Goal: Task Accomplishment & Management: Manage account settings

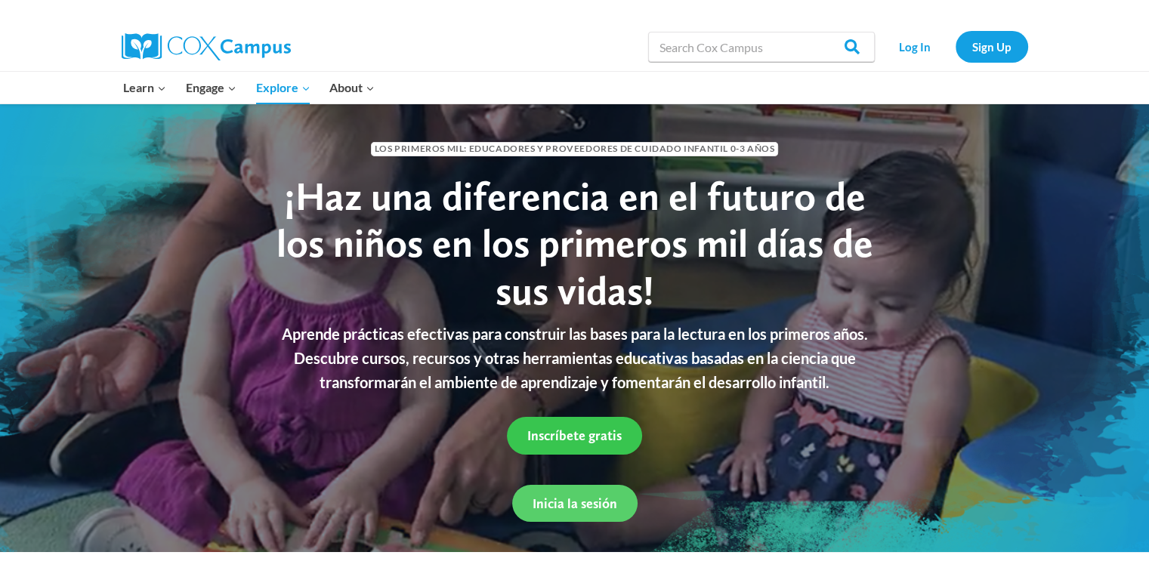
click at [606, 430] on span "Inscríbete gratis" at bounding box center [574, 435] width 94 height 16
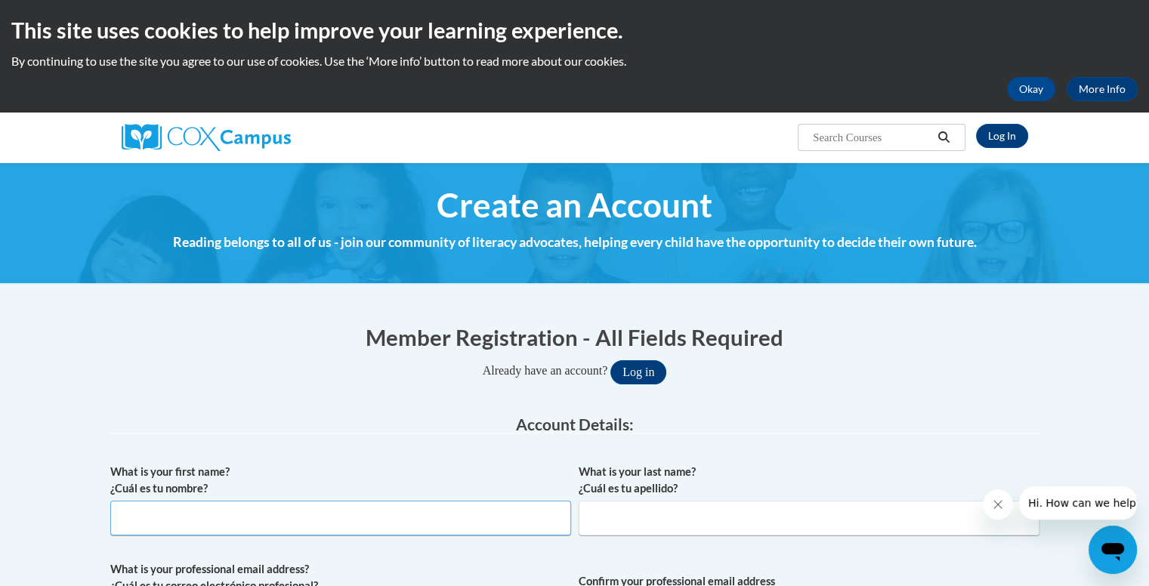
click at [262, 507] on input "What is your first name? ¿Cuál es tu nombre?" at bounding box center [340, 518] width 461 height 35
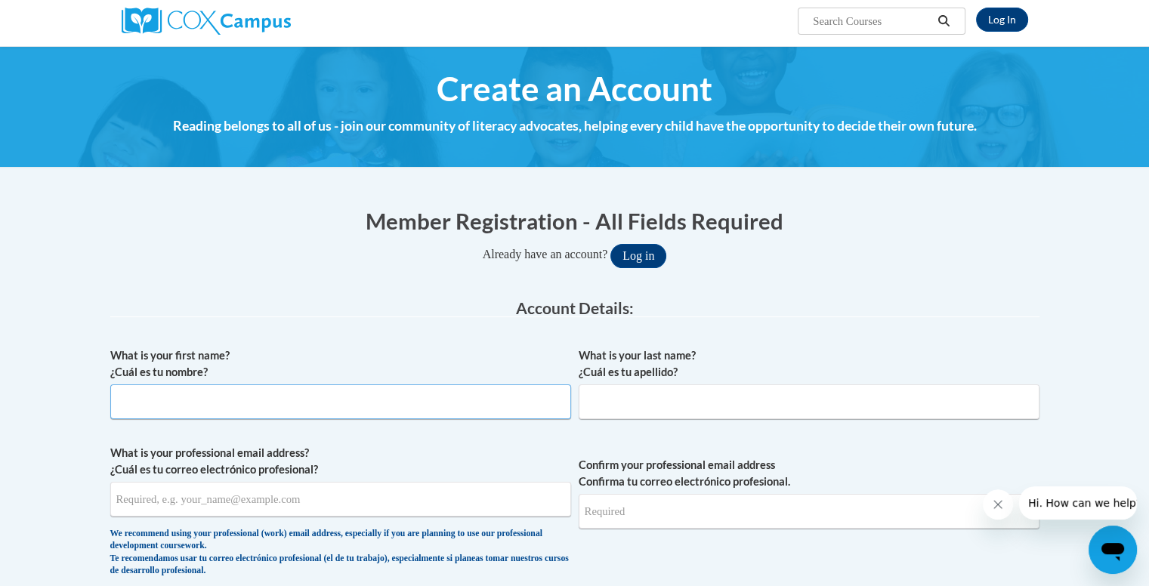
scroll to position [114, 0]
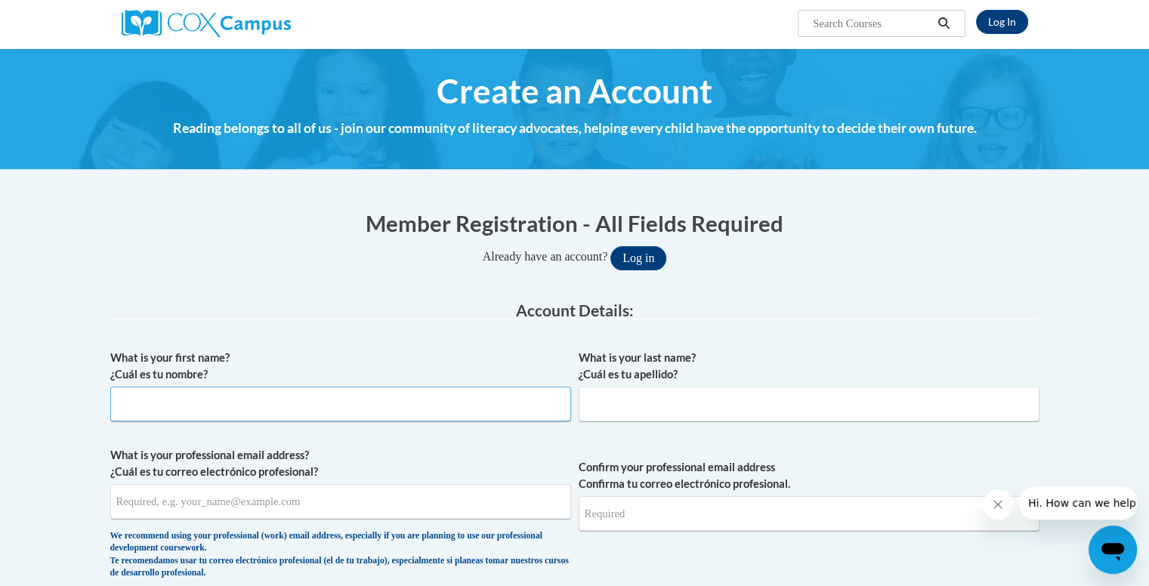
click at [460, 412] on input "What is your first name? ¿Cuál es tu nombre?" at bounding box center [340, 404] width 461 height 35
type input "Giancarlo"
type input "Gutierrez"
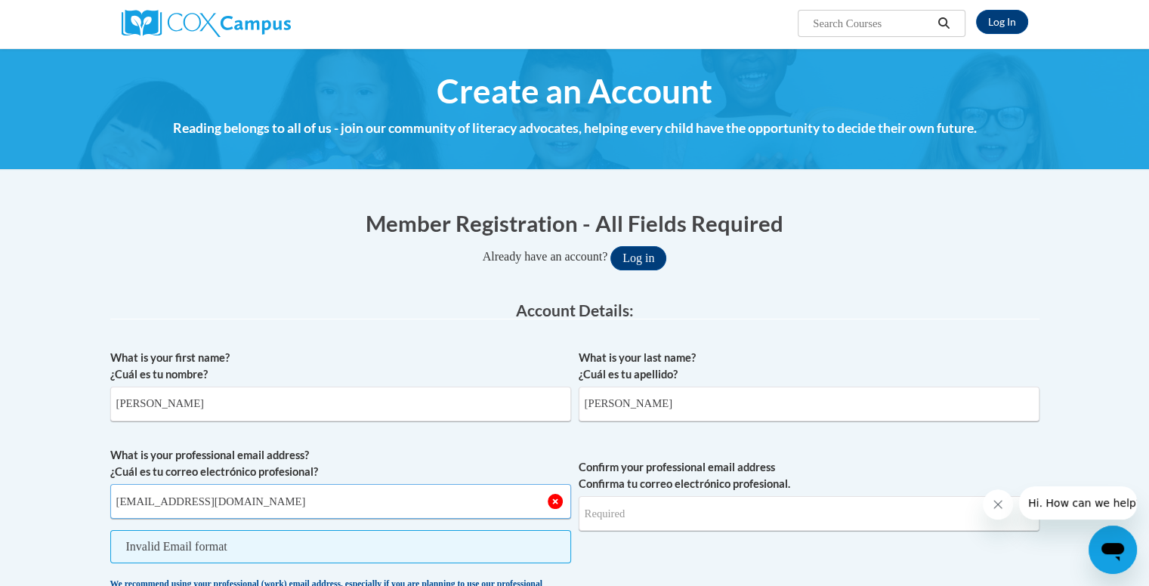
type input "carlosgutisoto@gmail.com"
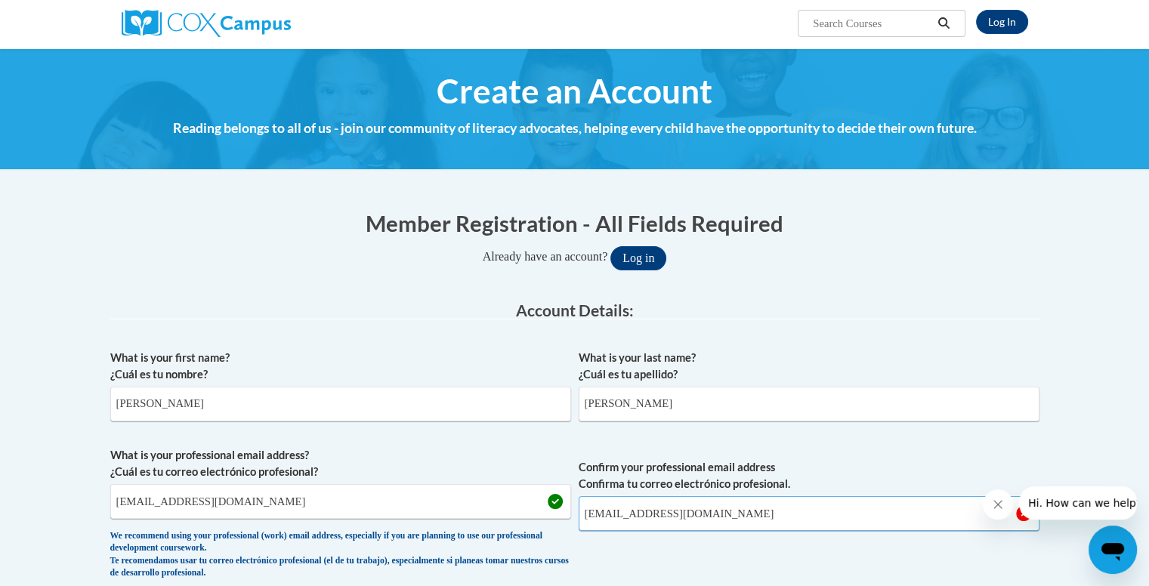
type input "carlosgutisoto@gmail.com"
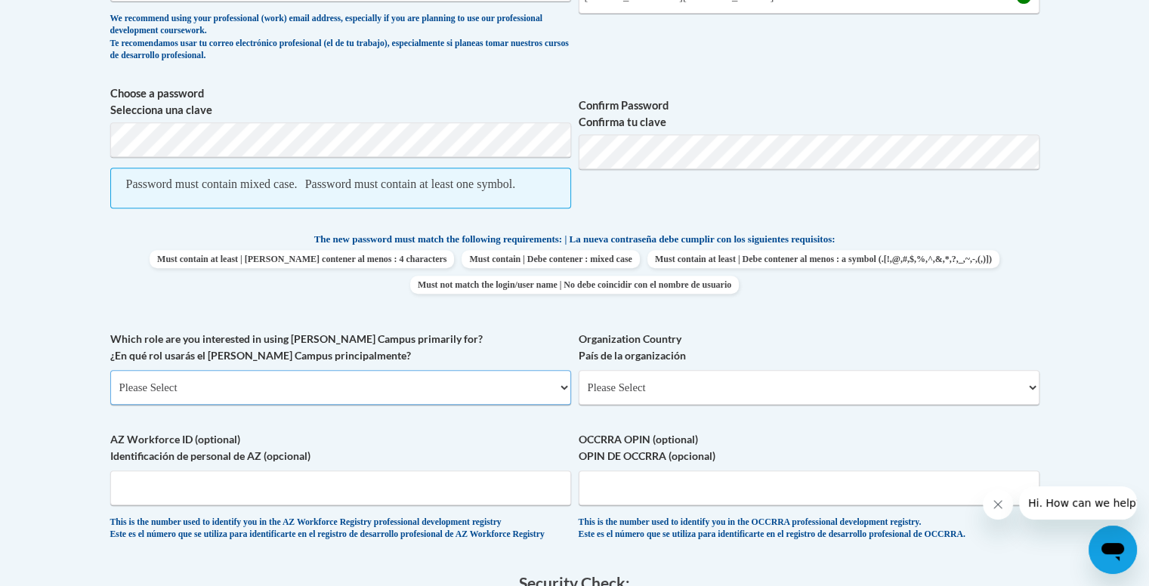
scroll to position [632, 0]
click at [238, 402] on select "Please Select College/University | Colegio/Universidad Community/Nonprofit Part…" at bounding box center [340, 386] width 461 height 35
select select "3271ce3a-a928-4b91-bcec-7d68f79f4f34"
click at [110, 385] on select "Please Select College/University | Colegio/Universidad Community/Nonprofit Part…" at bounding box center [340, 386] width 461 height 35
click at [663, 391] on select "Please Select United States | Estados Unidos Outside of the United States | Fue…" at bounding box center [808, 386] width 461 height 35
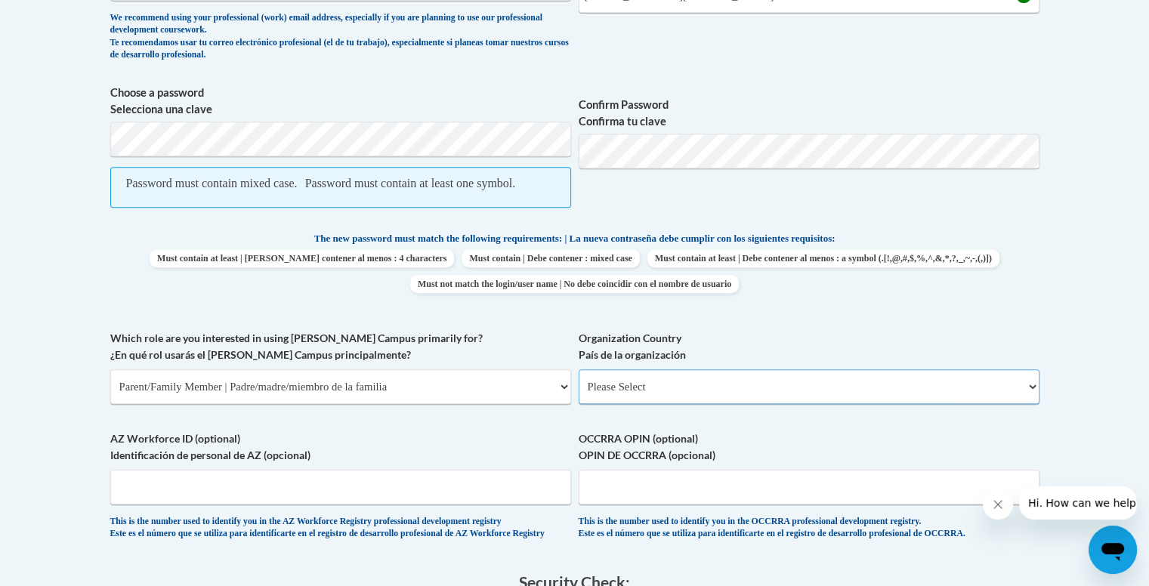
select select "2ba6c5f2-6ab4-47b5-9408-0a73ae60d186"
click at [578, 385] on select "Please Select United States | Estados Unidos Outside of the United States | Fue…" at bounding box center [808, 386] width 461 height 35
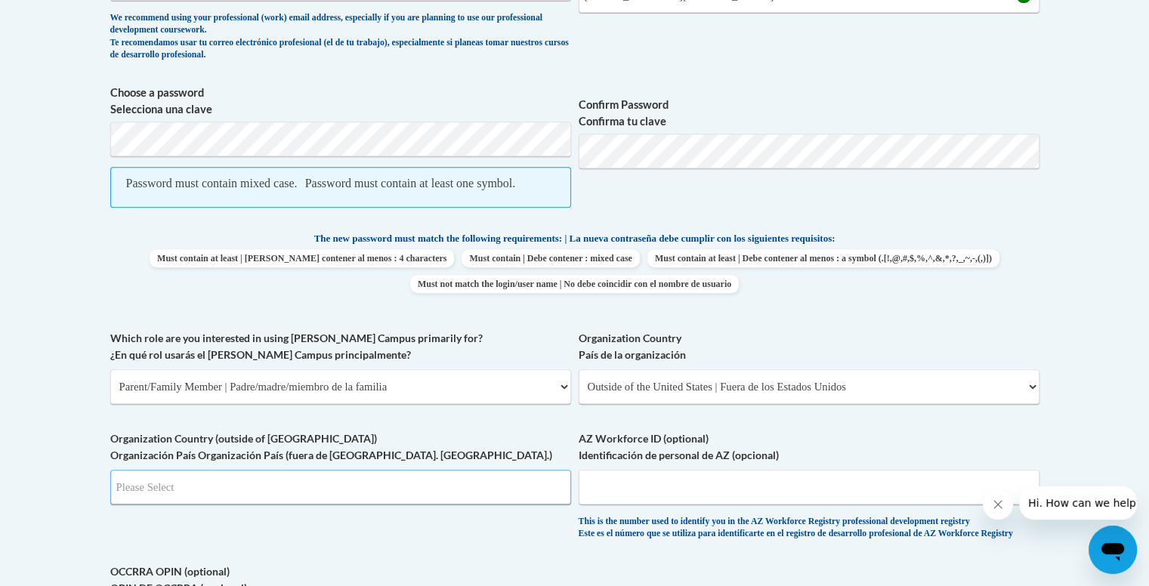
click at [314, 496] on input "Search" at bounding box center [340, 487] width 461 height 35
click at [314, 496] on input "PEr" at bounding box center [340, 487] width 461 height 35
type input "PE"
click at [406, 499] on input "PE" at bounding box center [340, 487] width 461 height 35
click at [640, 504] on input "AZ Workforce ID (optional) Identificación de personal de AZ (opcional)" at bounding box center [808, 487] width 461 height 35
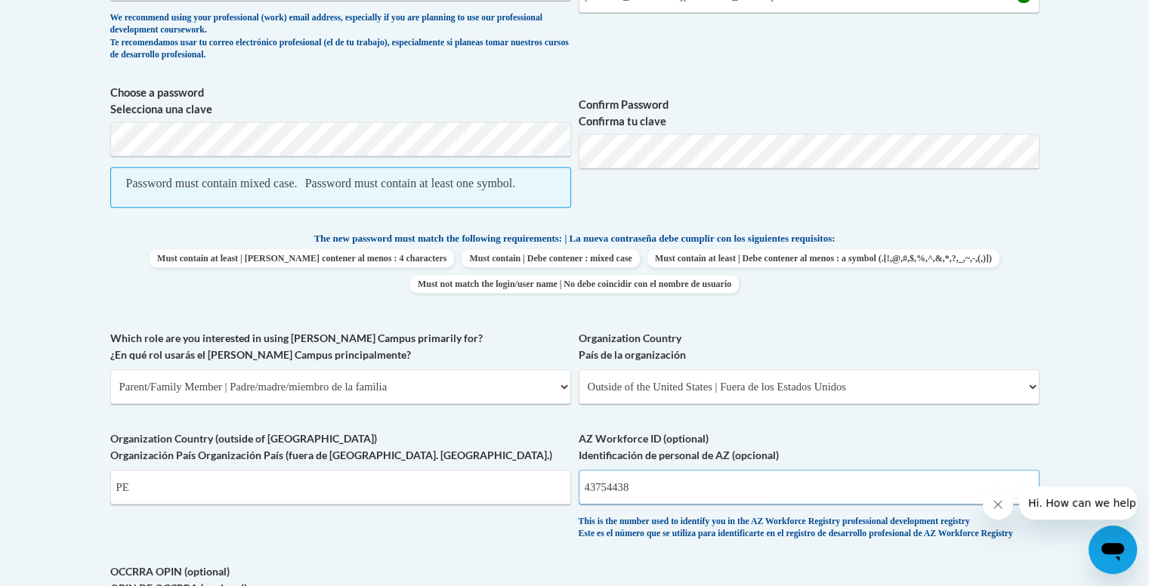
type input "43754438"
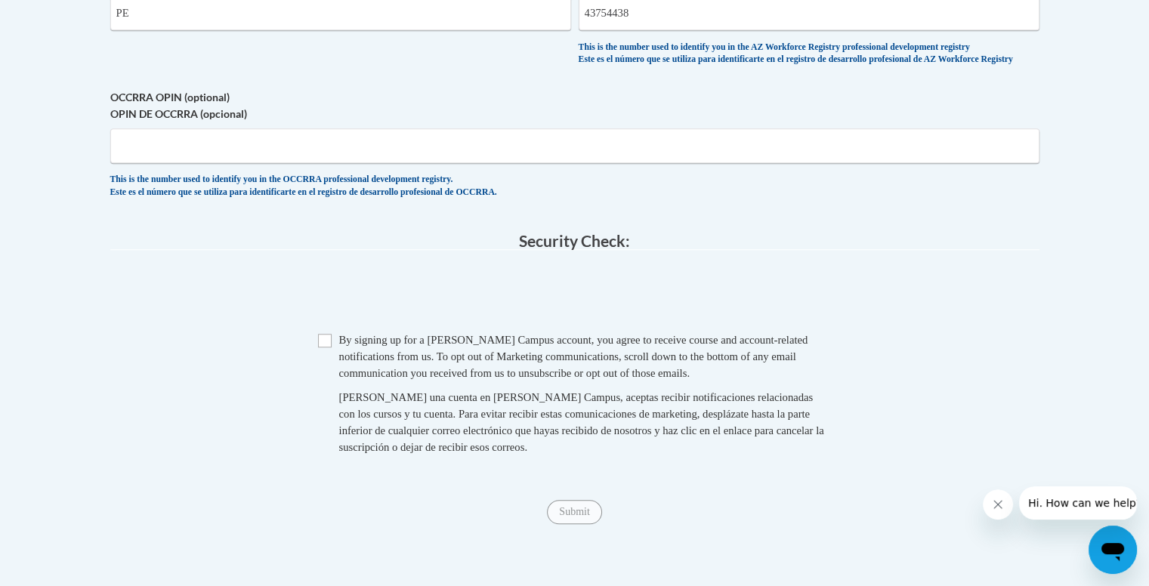
scroll to position [1113, 0]
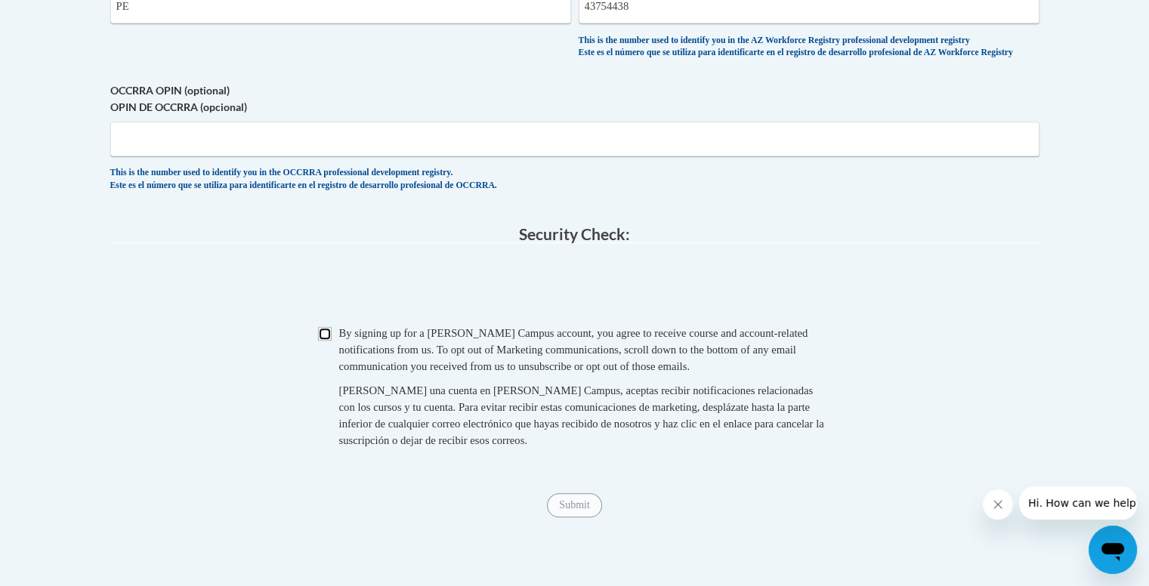
click at [328, 341] on input "Checkbox" at bounding box center [325, 334] width 14 height 14
checkbox input "true"
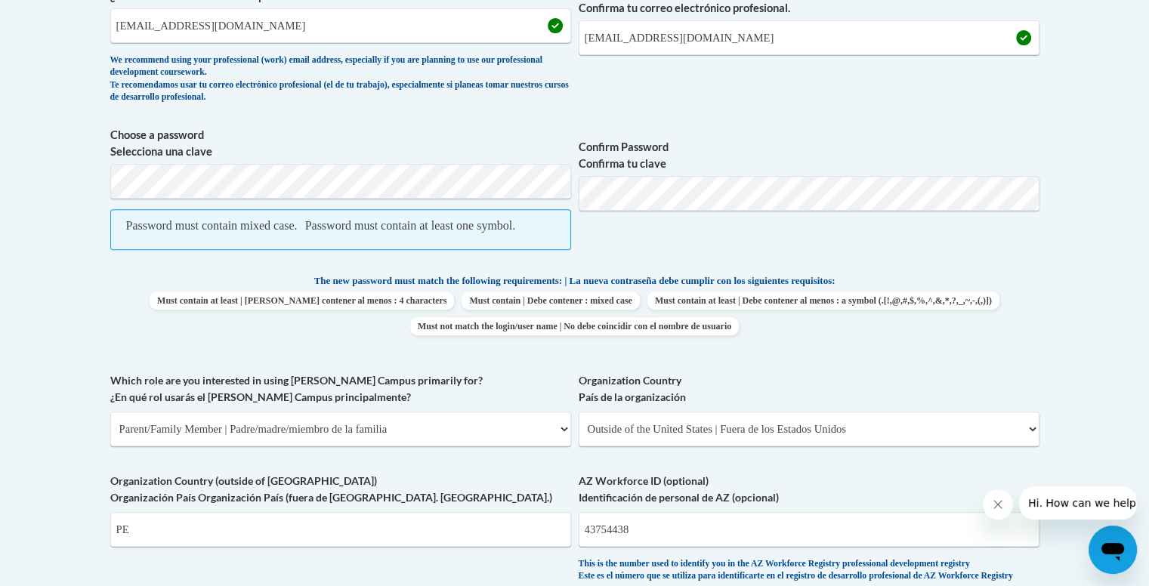
scroll to position [592, 0]
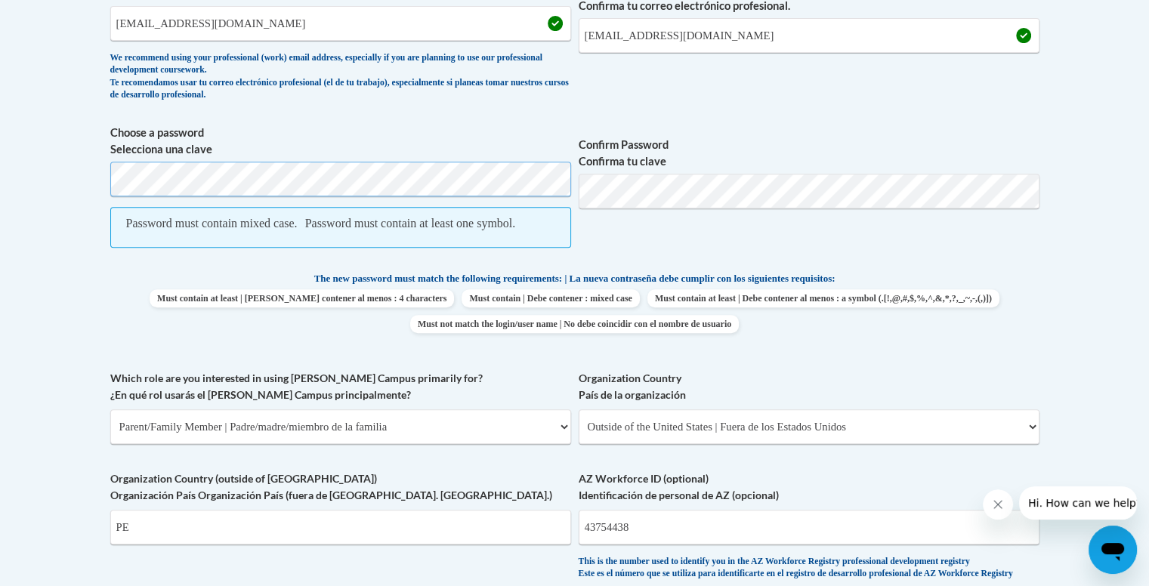
click at [6, 171] on body "This site uses cookies to help improve your learning experience. By continuing …" at bounding box center [574, 417] width 1149 height 2018
drag, startPoint x: 142, startPoint y: 222, endPoint x: 516, endPoint y: 257, distance: 375.4
click at [506, 248] on div at bounding box center [506, 248] width 0 height 0
click at [516, 248] on span "Password must contain mixed case. Password must contain at least one symbol." at bounding box center [340, 227] width 461 height 41
click at [506, 248] on div at bounding box center [506, 248] width 0 height 0
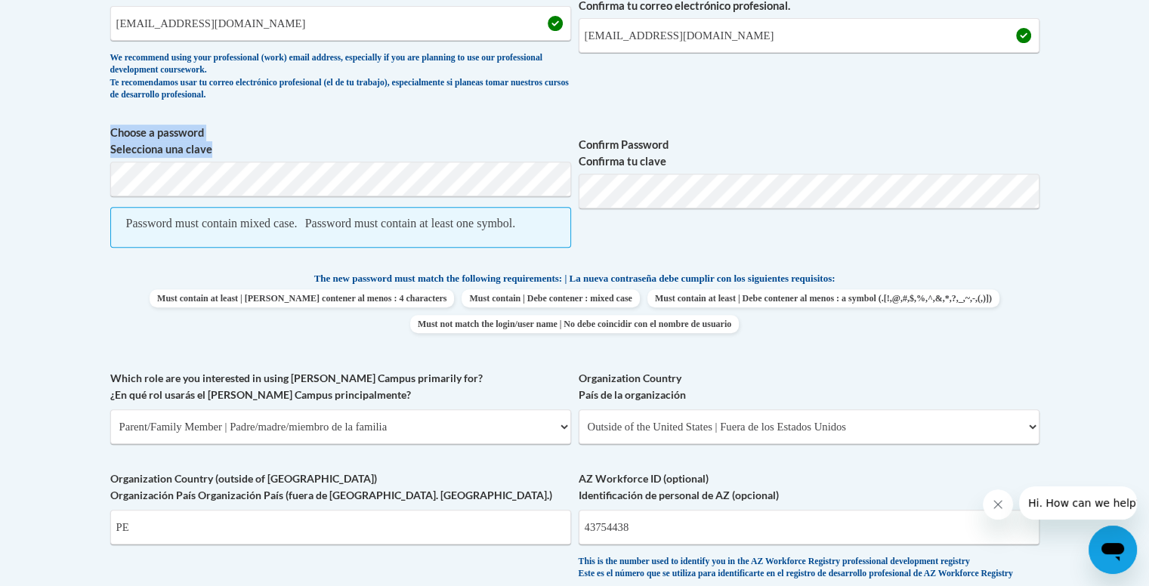
click at [236, 230] on div "Password must contain mixed case." at bounding box center [211, 223] width 171 height 17
click at [0, 233] on body "This site uses cookies to help improve your learning experience. By continuing …" at bounding box center [574, 417] width 1149 height 2018
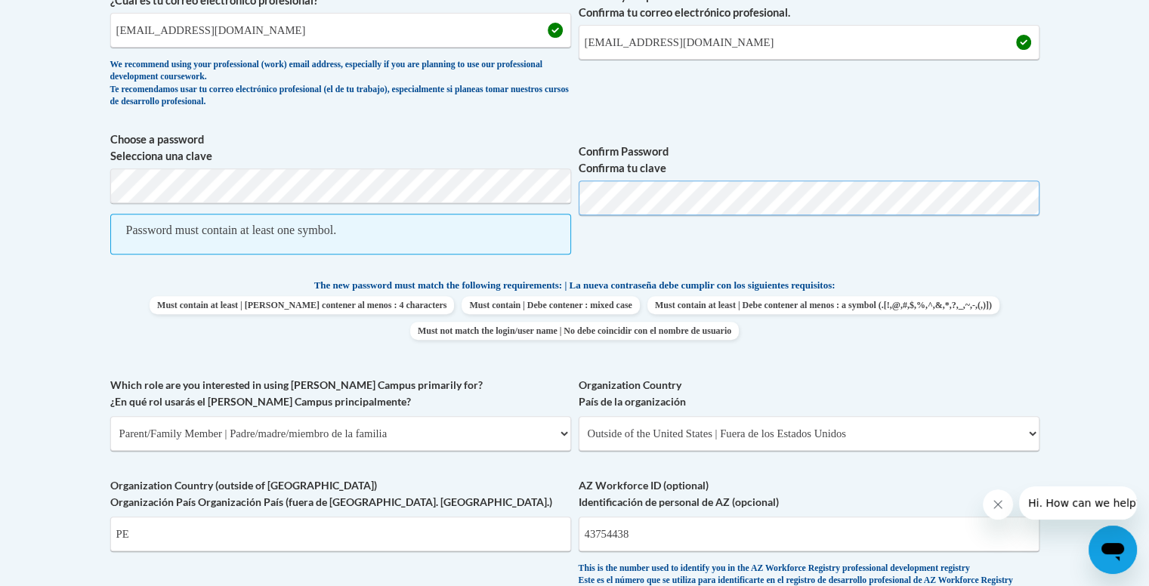
scroll to position [584, 0]
click at [88, 182] on body "This site uses cookies to help improve your learning experience. By continuing …" at bounding box center [574, 425] width 1149 height 2018
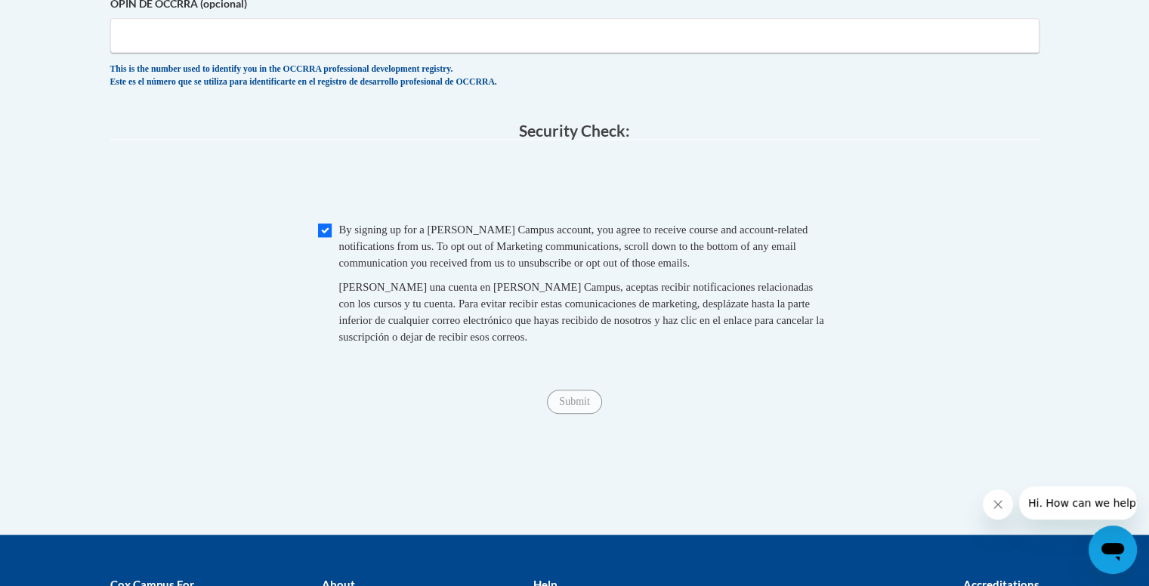
scroll to position [1222, 0]
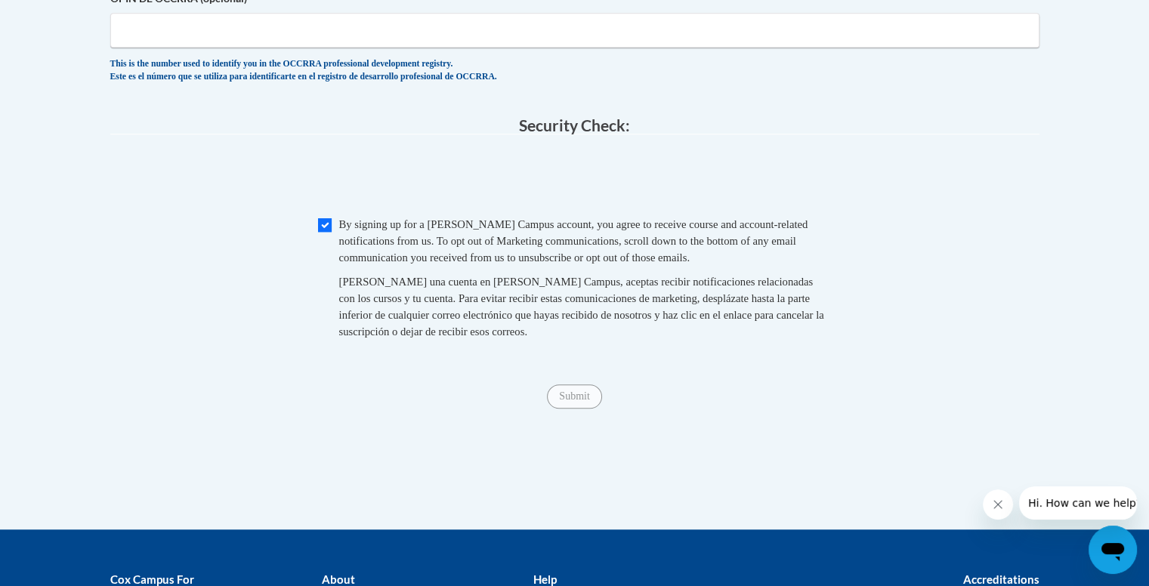
click at [572, 401] on span "Submit" at bounding box center [574, 395] width 54 height 12
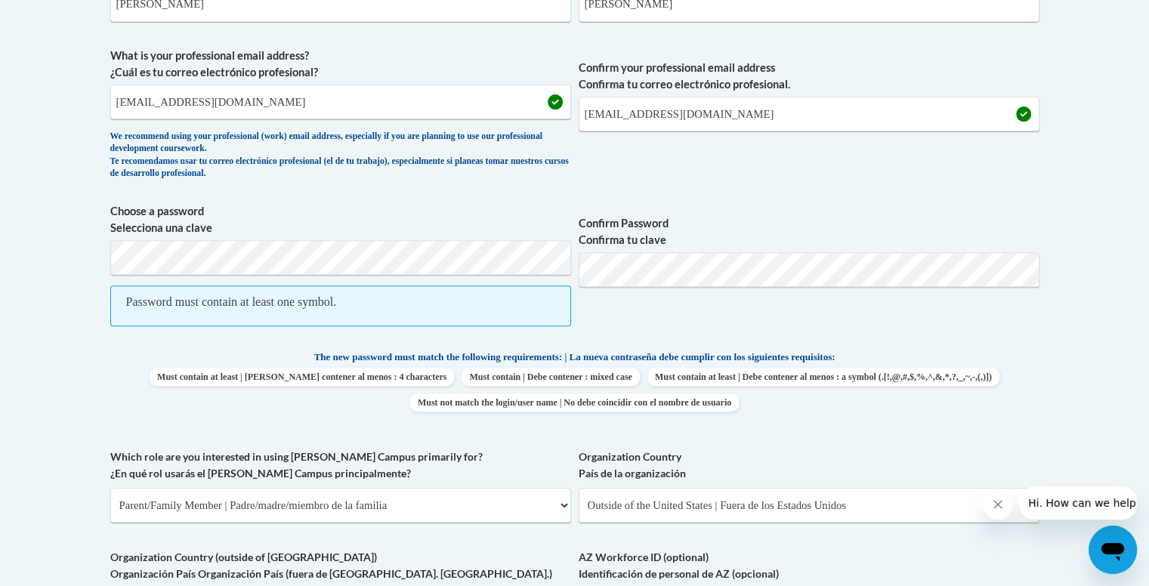
scroll to position [513, 0]
click at [572, 258] on span "Choose a password Selecciona una clave Password must contain at least one symbo…" at bounding box center [574, 273] width 929 height 139
drag, startPoint x: 375, startPoint y: 310, endPoint x: 410, endPoint y: 299, distance: 37.0
click at [400, 273] on div at bounding box center [400, 273] width 0 height 0
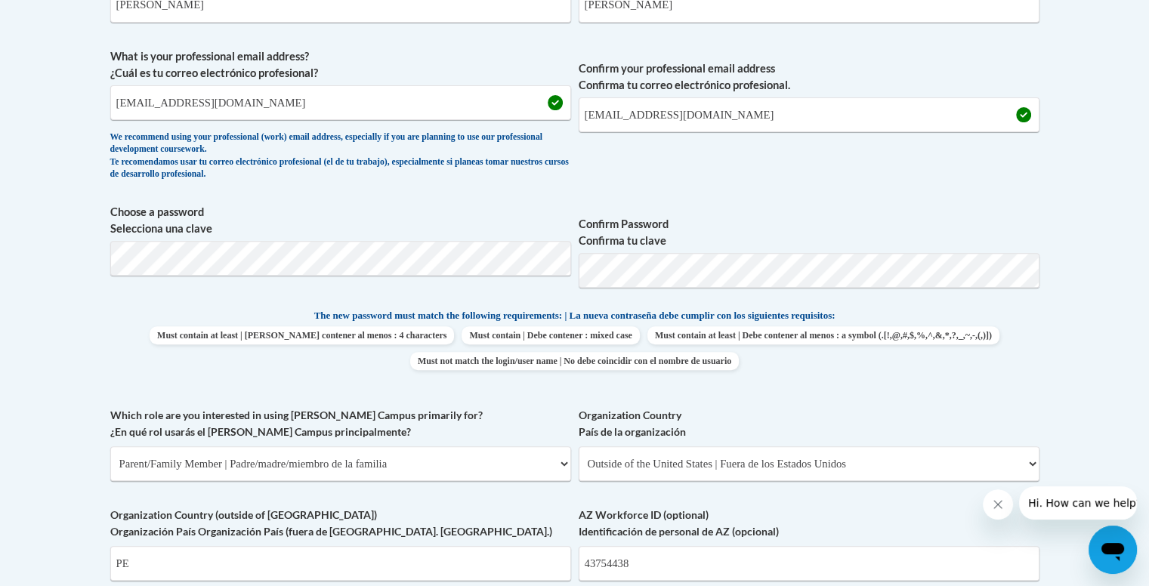
click at [1041, 328] on div "Member Registration - All Fields Required Already have an account? Log in Prefe…" at bounding box center [574, 450] width 951 height 1312
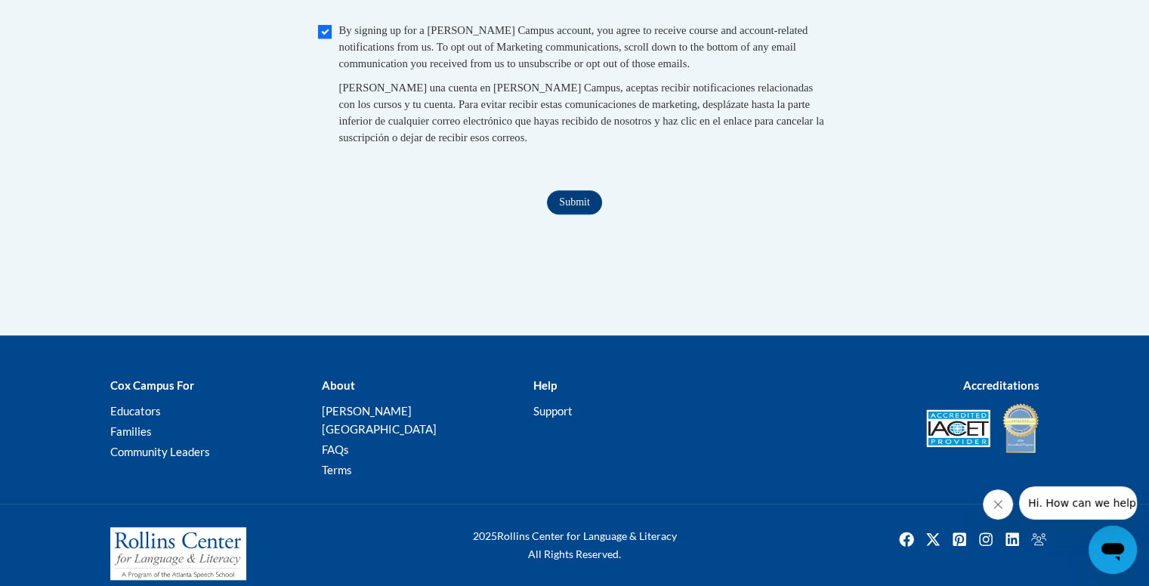
scroll to position [1383, 0]
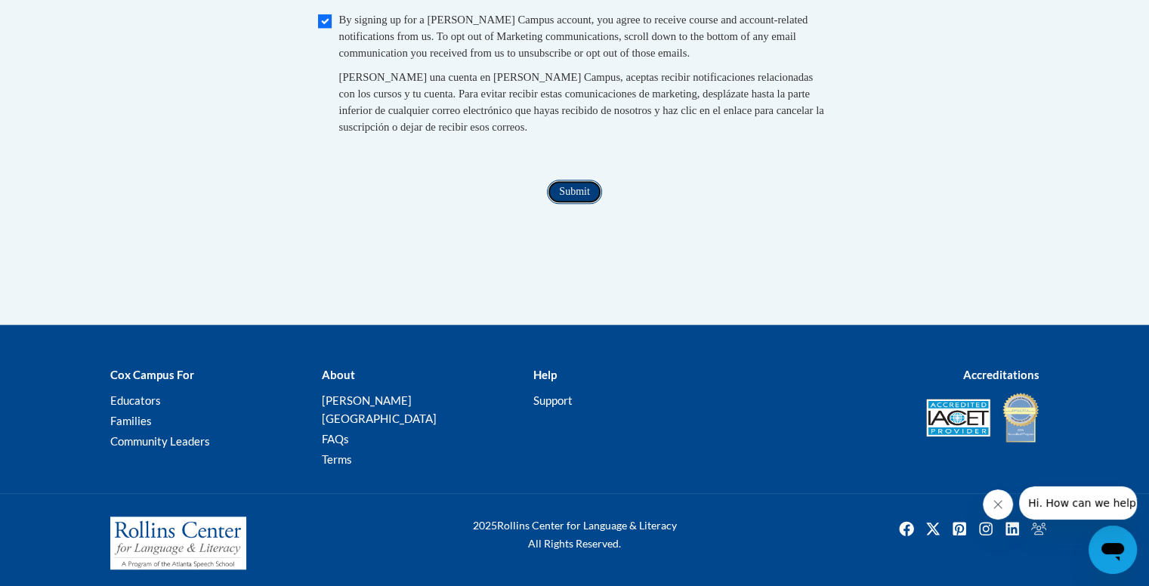
click at [562, 202] on input "Submit" at bounding box center [574, 192] width 54 height 24
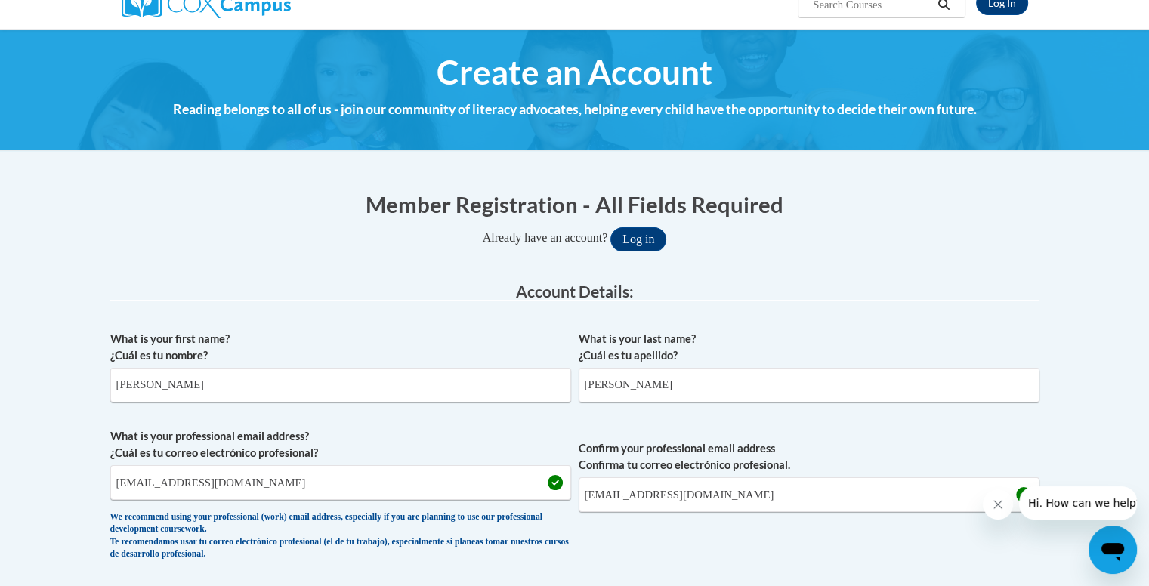
scroll to position [0, 0]
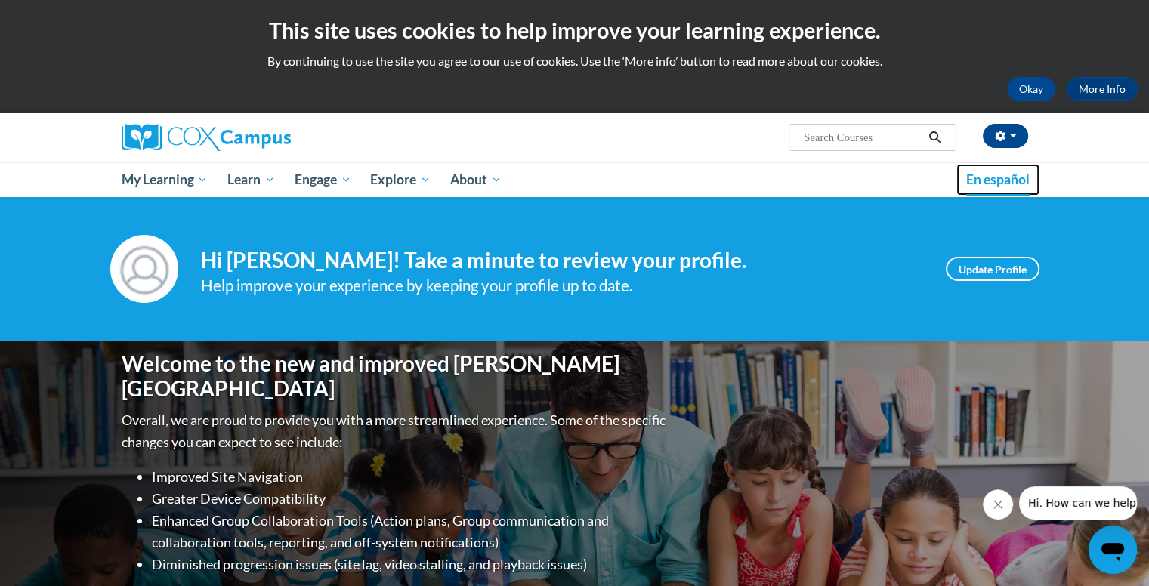
click at [991, 191] on link "En español" at bounding box center [997, 180] width 83 height 32
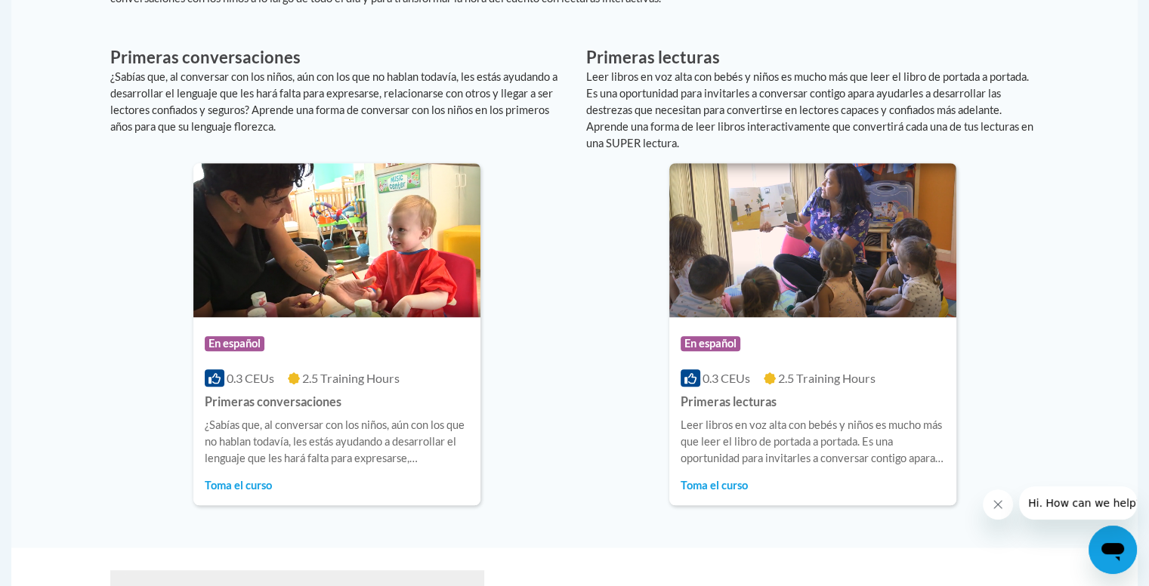
scroll to position [980, 0]
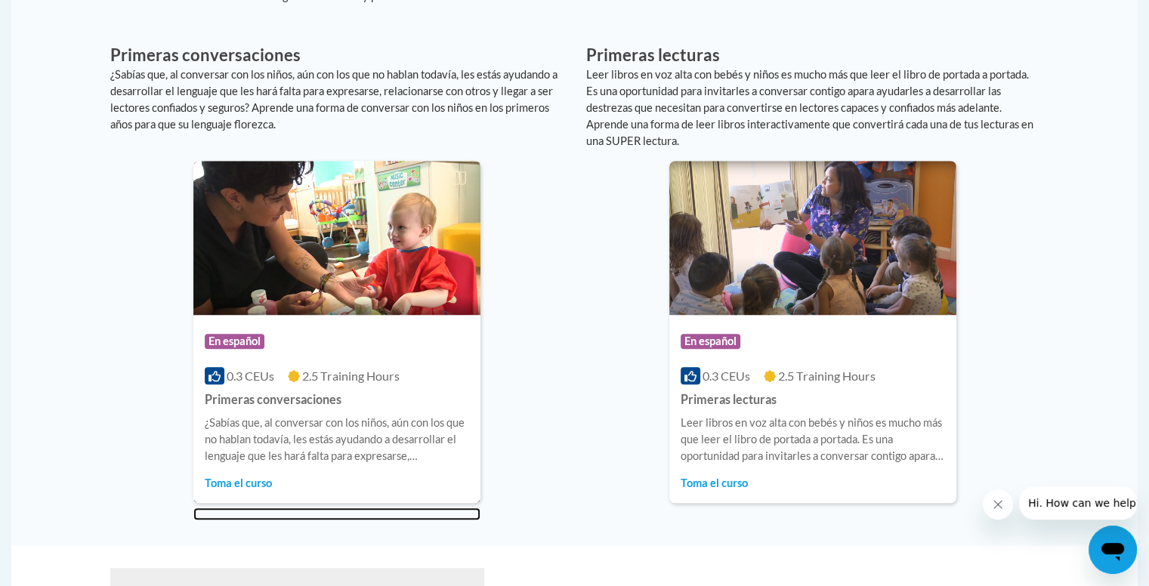
click at [250, 476] on span "Toma el curso" at bounding box center [238, 482] width 67 height 13
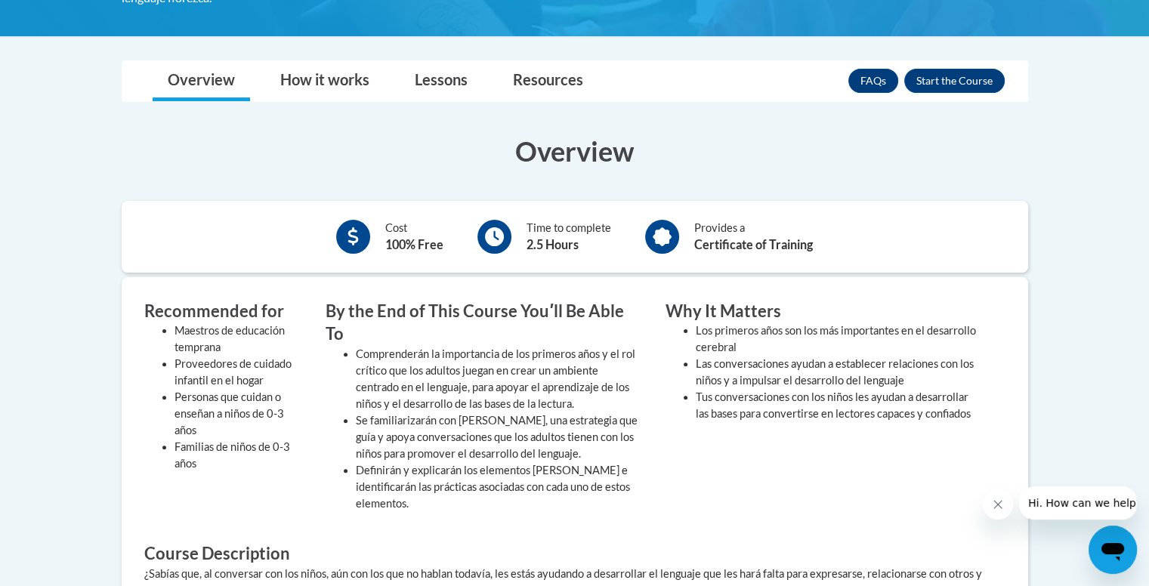
scroll to position [397, 0]
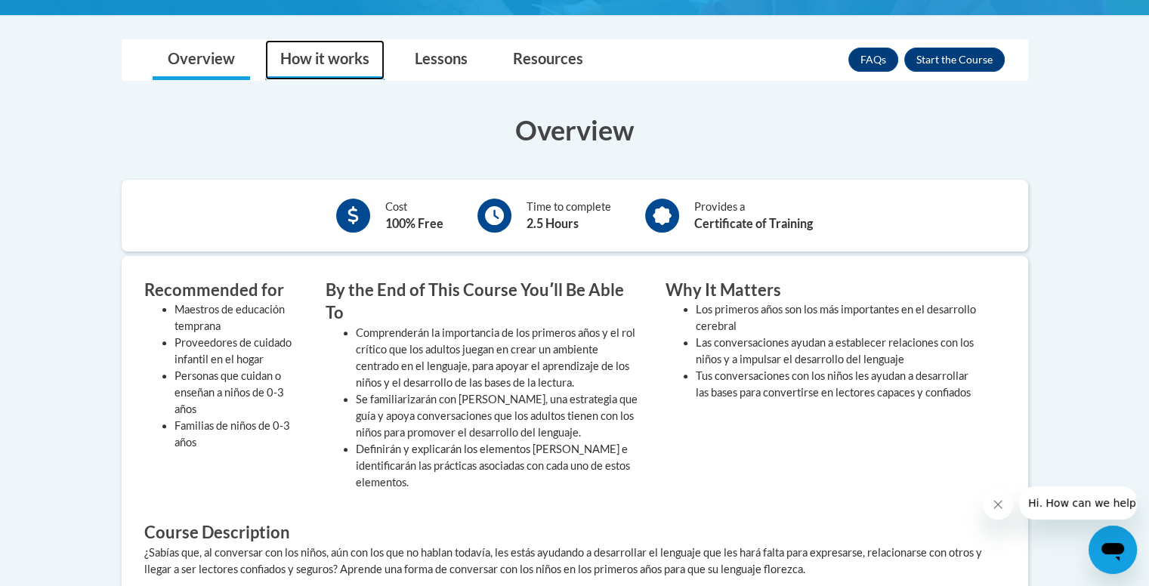
click at [320, 45] on link "How it works" at bounding box center [324, 60] width 119 height 40
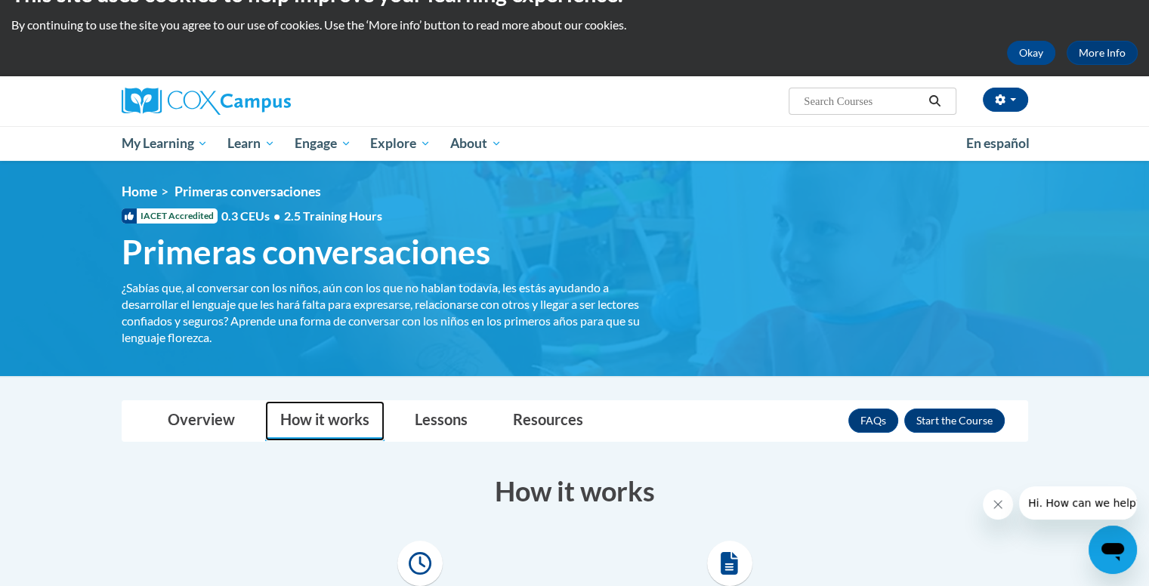
scroll to position [0, 0]
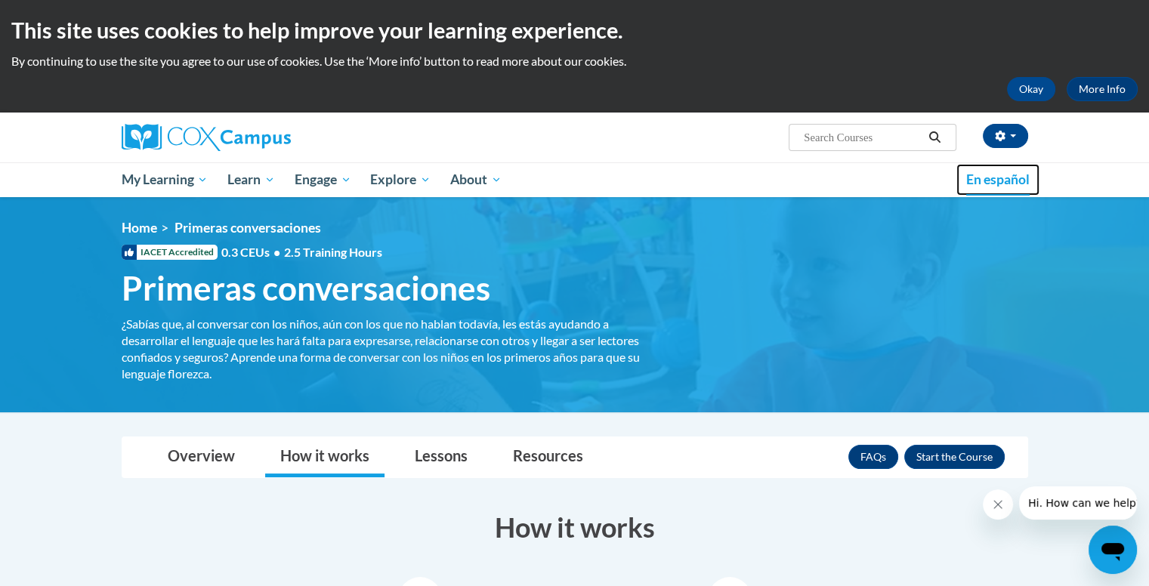
click at [976, 190] on link "En español" at bounding box center [997, 180] width 83 height 32
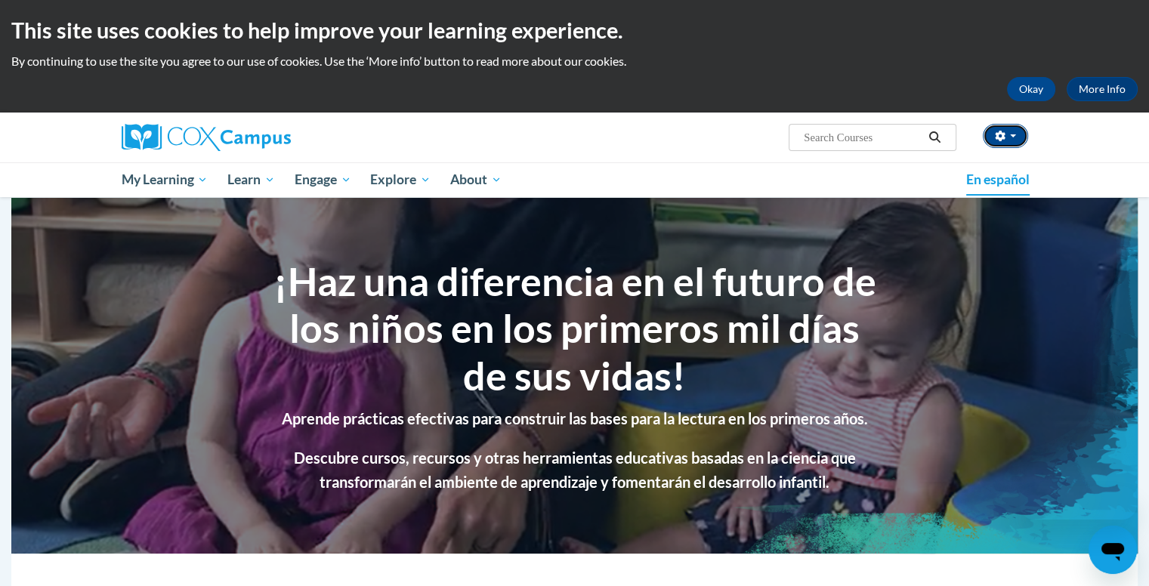
click at [1016, 136] on button "button" at bounding box center [1004, 136] width 45 height 24
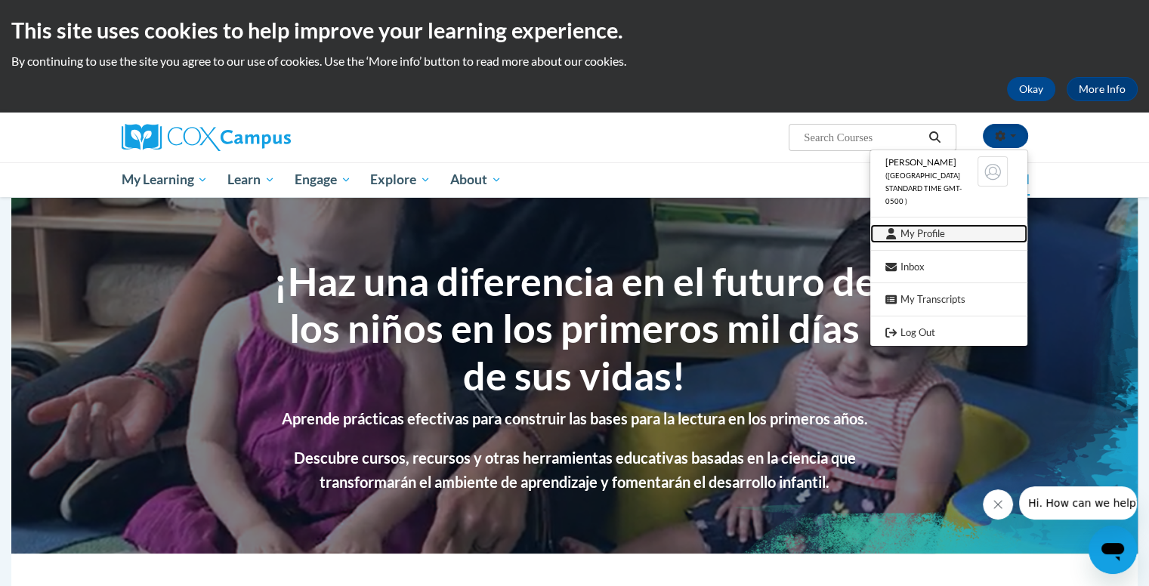
click at [961, 224] on link "My Profile" at bounding box center [948, 233] width 157 height 19
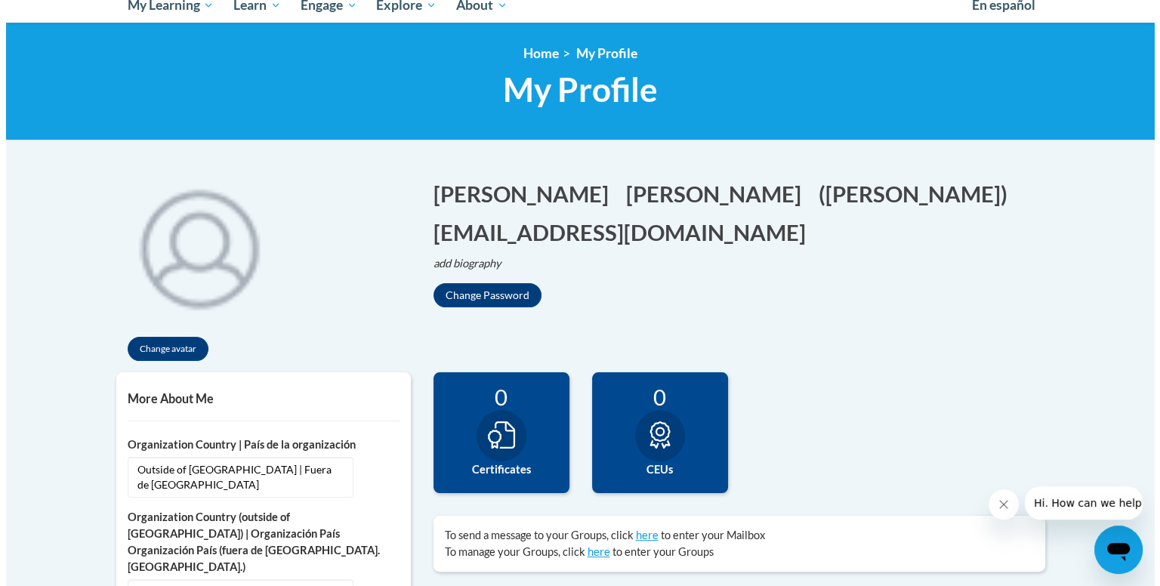
scroll to position [905, 0]
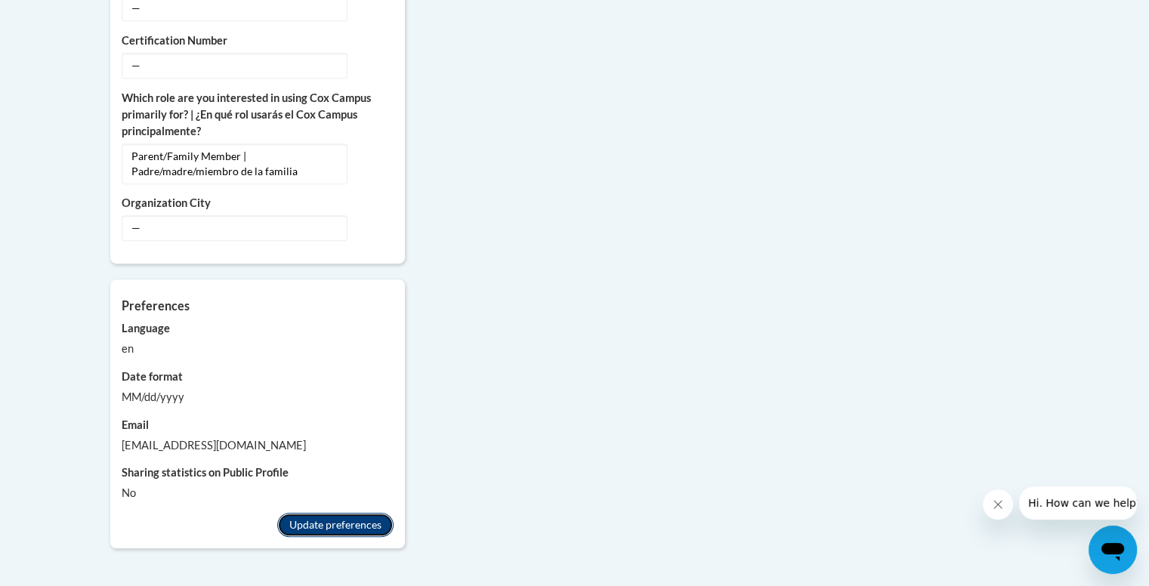
click at [336, 513] on button "Update preferences" at bounding box center [335, 525] width 116 height 24
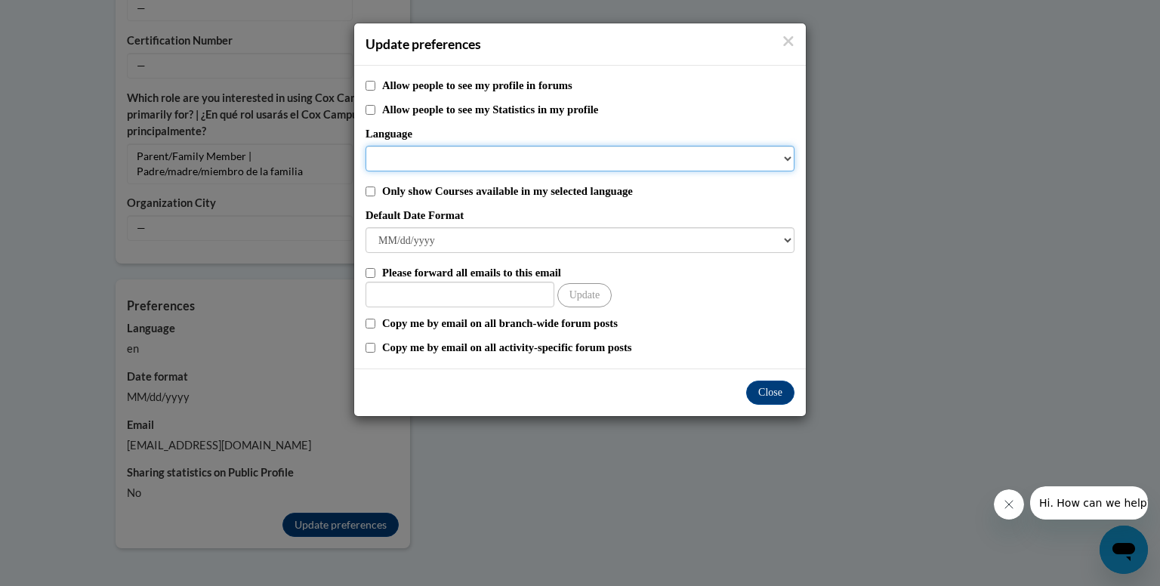
click at [501, 164] on select "Language" at bounding box center [579, 159] width 429 height 26
click at [532, 164] on select "Language" at bounding box center [579, 159] width 429 height 26
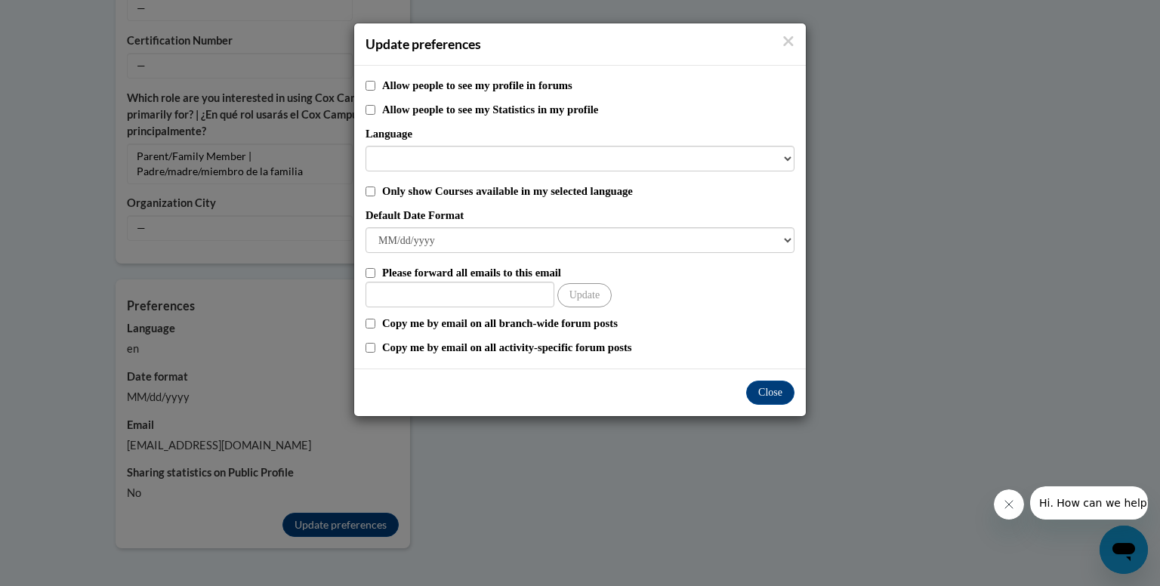
click at [470, 90] on label "Allow people to see my profile in forums" at bounding box center [588, 85] width 412 height 17
click at [375, 90] on input "Allow people to see my profile in forums" at bounding box center [370, 86] width 10 height 10
checkbox input "true"
click at [408, 109] on label "Allow people to see my Statistics in my profile" at bounding box center [588, 109] width 412 height 17
click at [375, 109] on input "Allow people to see my Statistics in my profile" at bounding box center [370, 110] width 10 height 10
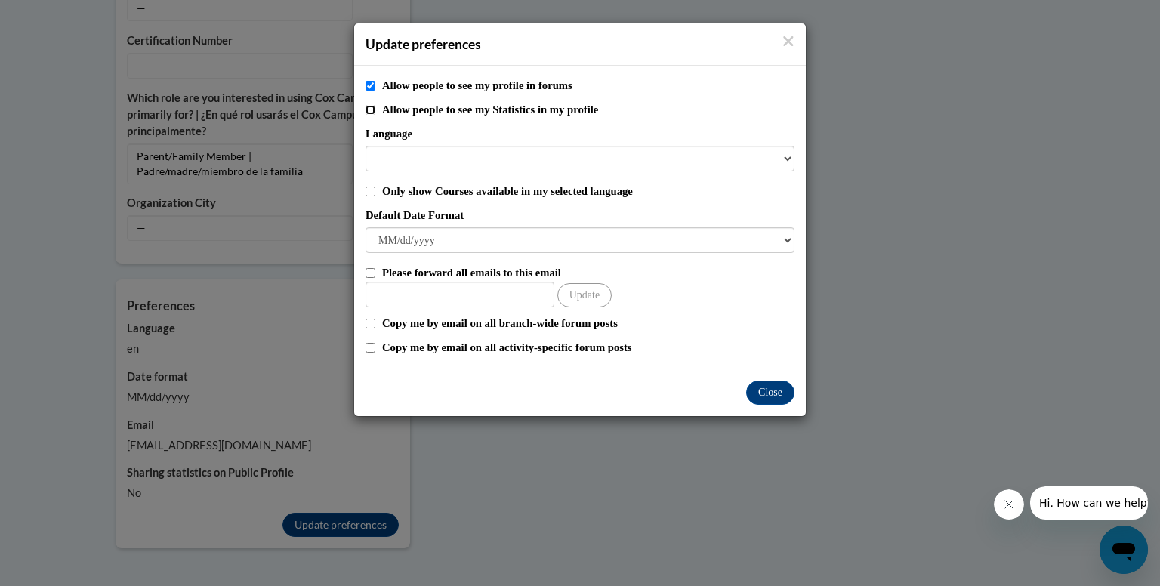
checkbox input "true"
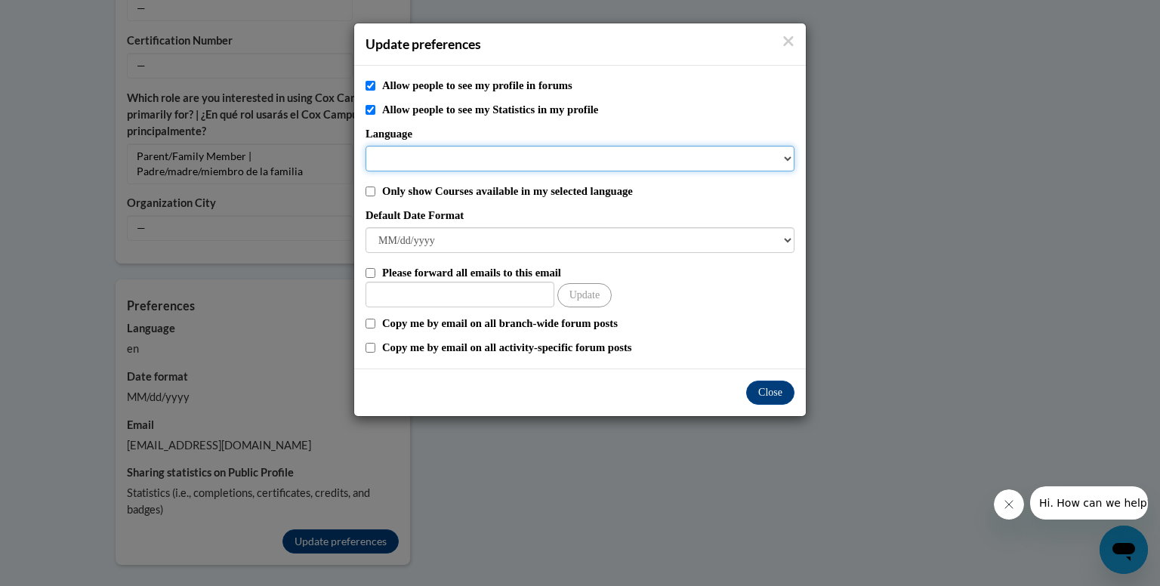
click at [691, 170] on select "Language" at bounding box center [579, 159] width 429 height 26
click at [785, 159] on select "Language" at bounding box center [579, 159] width 429 height 26
click at [705, 152] on select "Language" at bounding box center [579, 159] width 429 height 26
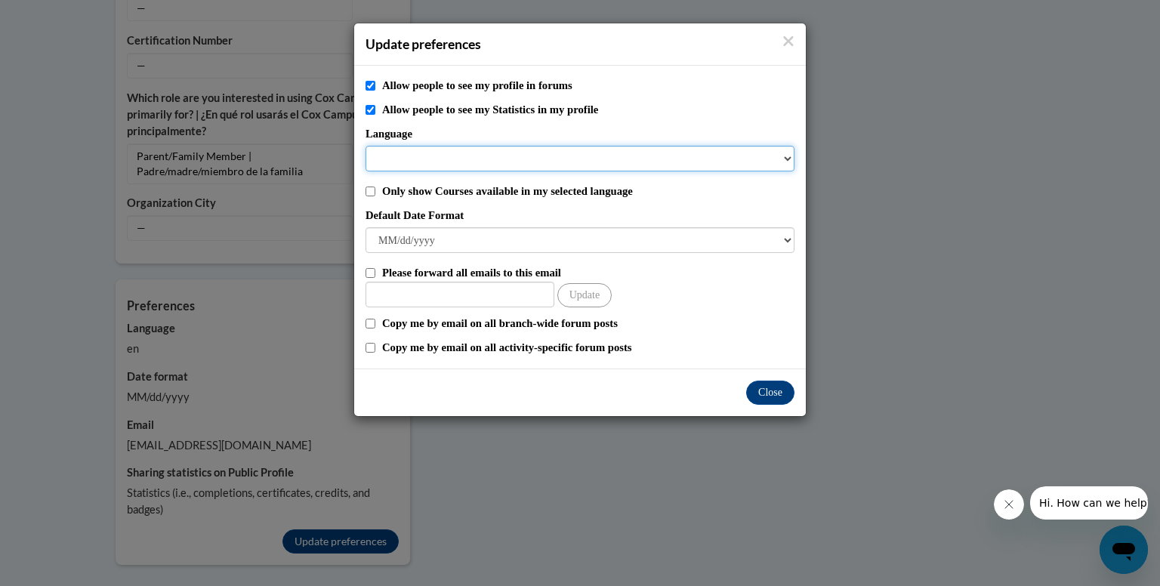
click at [705, 152] on select "Language" at bounding box center [579, 159] width 429 height 26
click at [741, 152] on select "Language" at bounding box center [579, 159] width 429 height 26
click at [727, 153] on select "Language" at bounding box center [579, 159] width 429 height 26
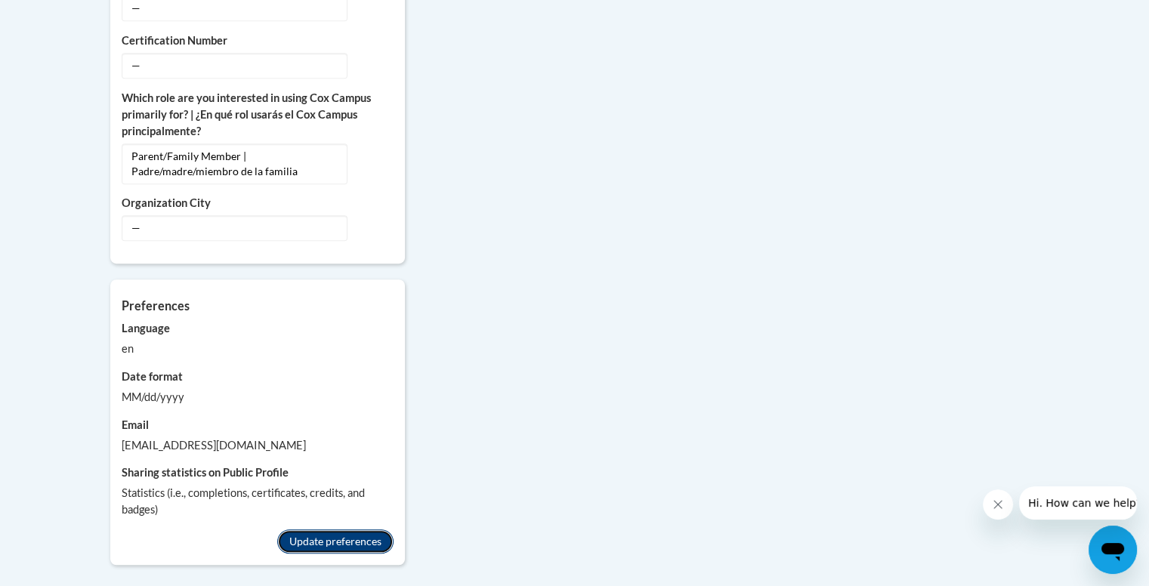
click at [317, 529] on button "Update preferences" at bounding box center [335, 541] width 116 height 24
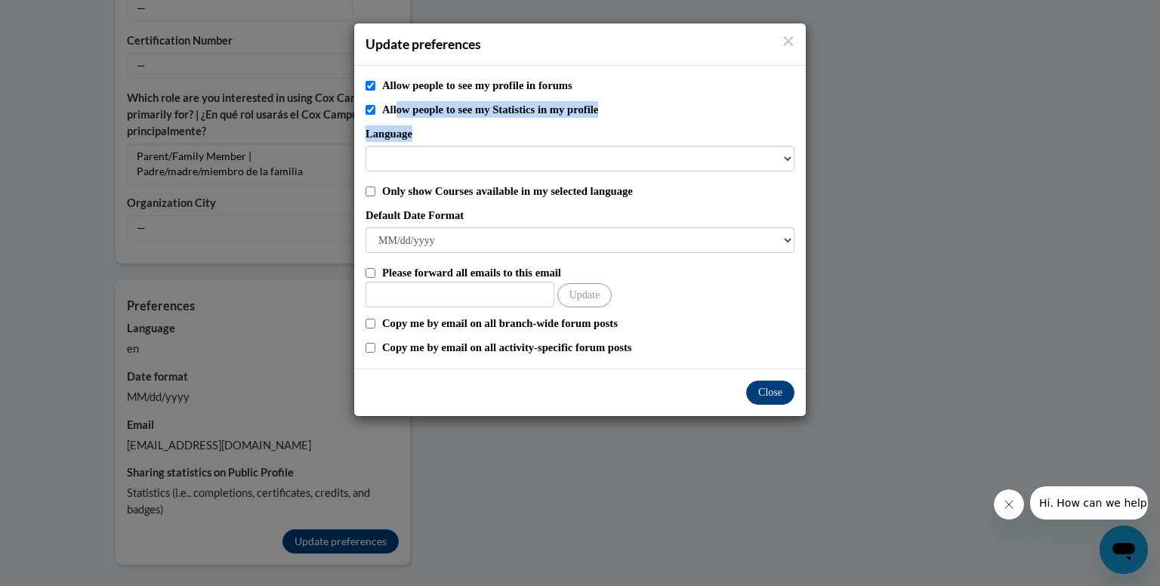
drag, startPoint x: 397, startPoint y: 110, endPoint x: 420, endPoint y: 167, distance: 61.0
click at [420, 167] on div "Allow people to see my profile in forums Allow people to see my Statistics in m…" at bounding box center [580, 217] width 452 height 303
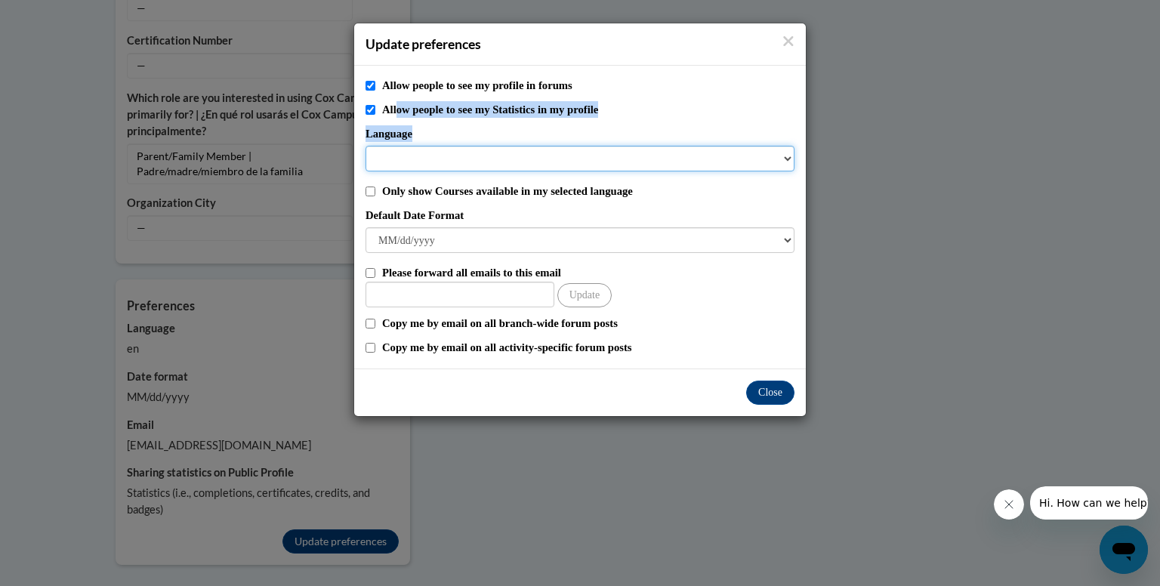
click at [420, 167] on select "Language" at bounding box center [579, 159] width 429 height 26
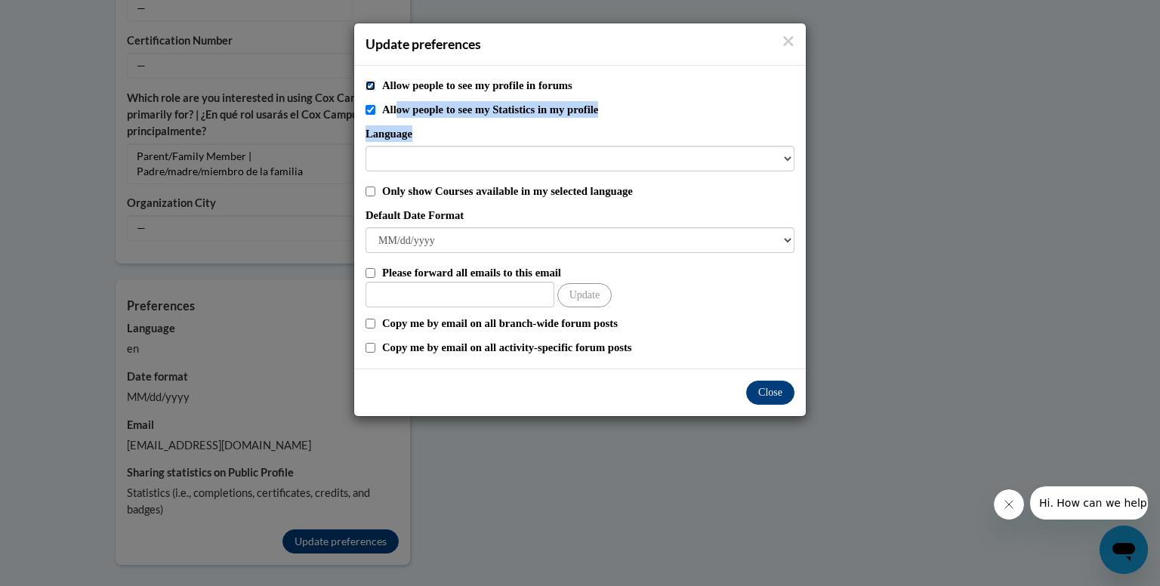
click at [369, 82] on input "Allow people to see my profile in forums" at bounding box center [370, 86] width 10 height 10
checkbox input "false"
click at [370, 106] on input "Allow people to see my Statistics in my profile" at bounding box center [370, 110] width 10 height 10
click at [365, 105] on input "Allow people to see my Statistics in my profile" at bounding box center [370, 110] width 10 height 10
checkbox input "true"
